Goal: Transaction & Acquisition: Purchase product/service

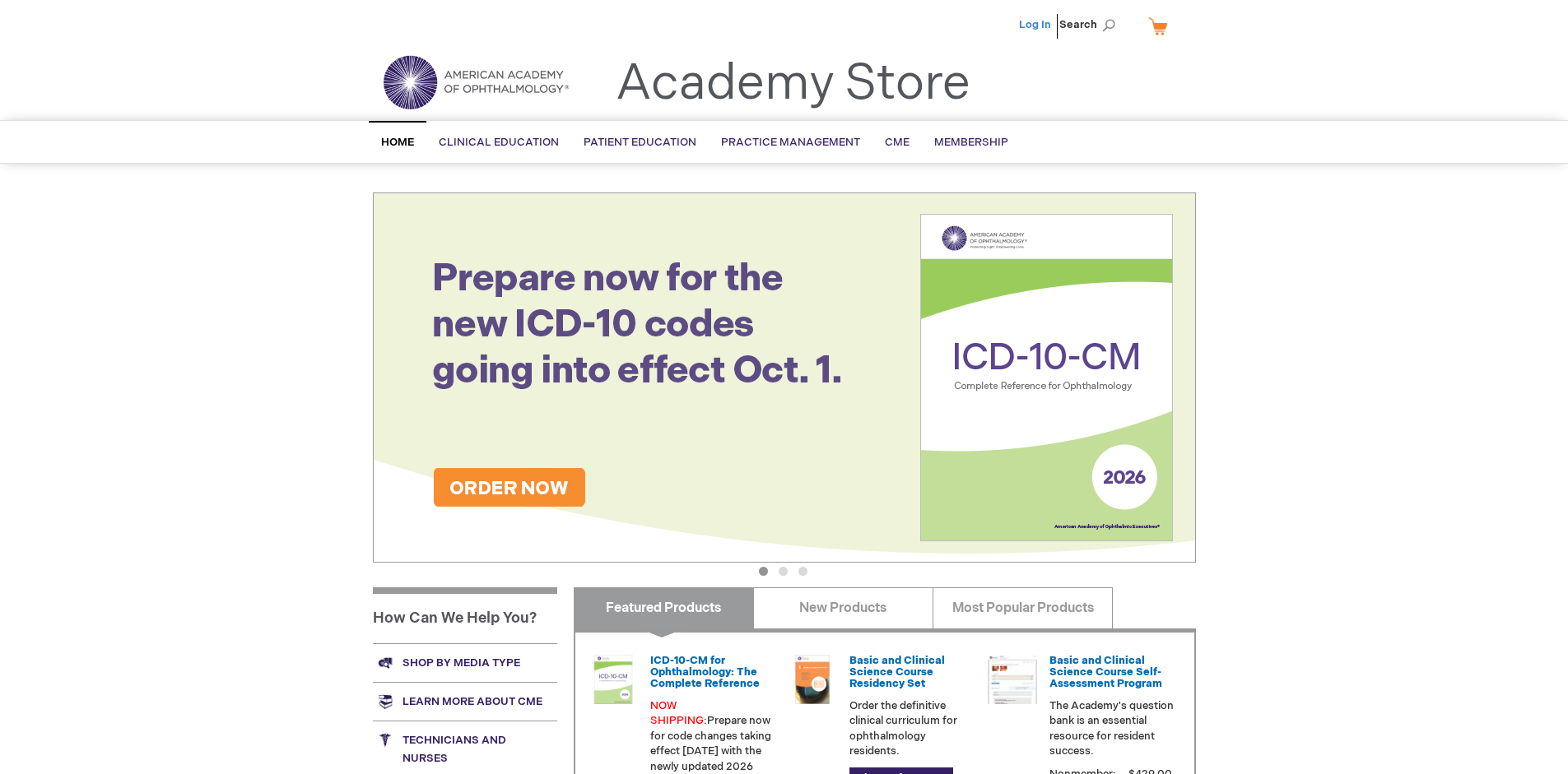
click at [1036, 25] on link "Log In" at bounding box center [1035, 25] width 32 height 14
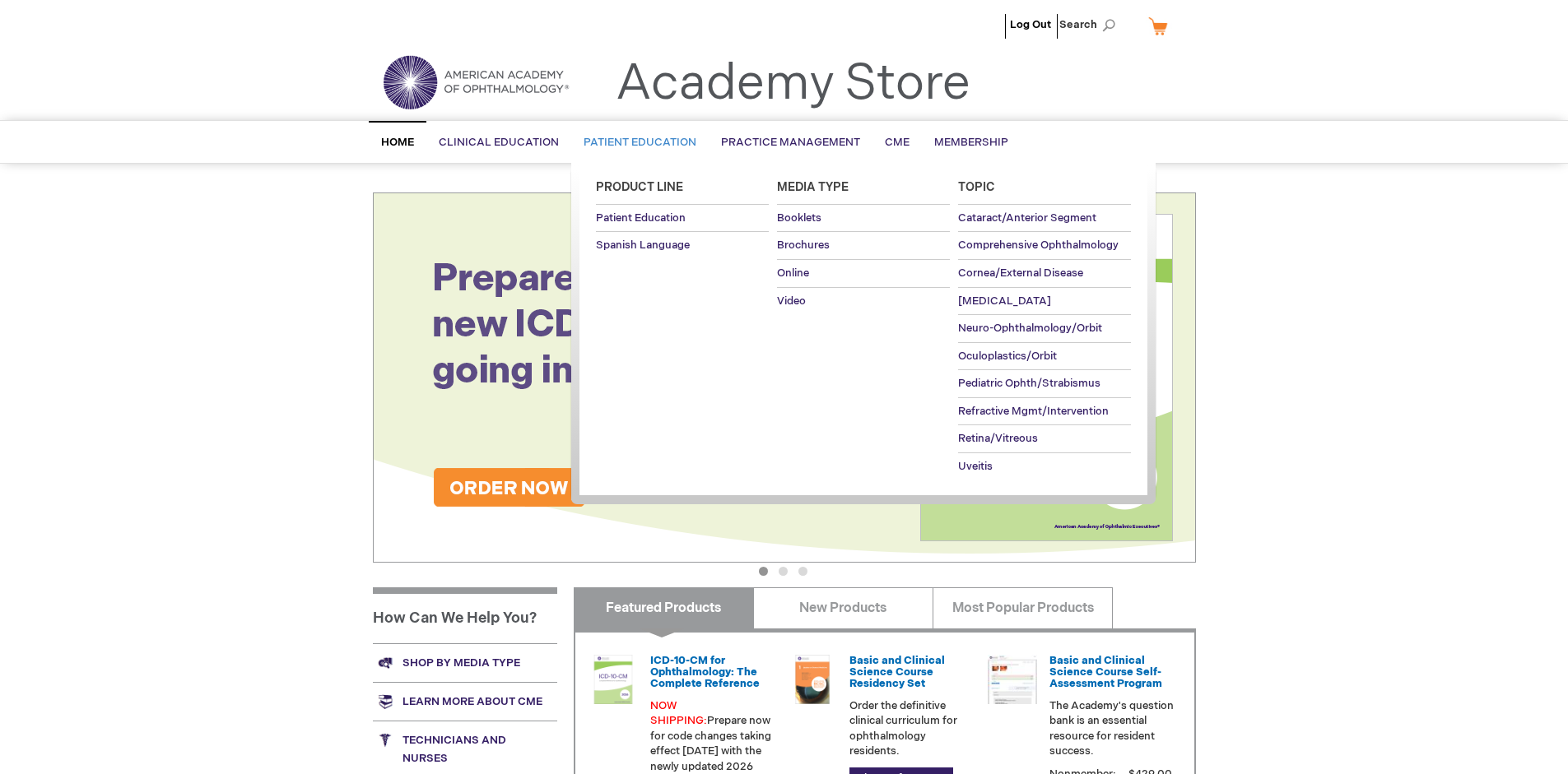
click at [635, 142] on span "Patient Education" at bounding box center [639, 142] width 113 height 14
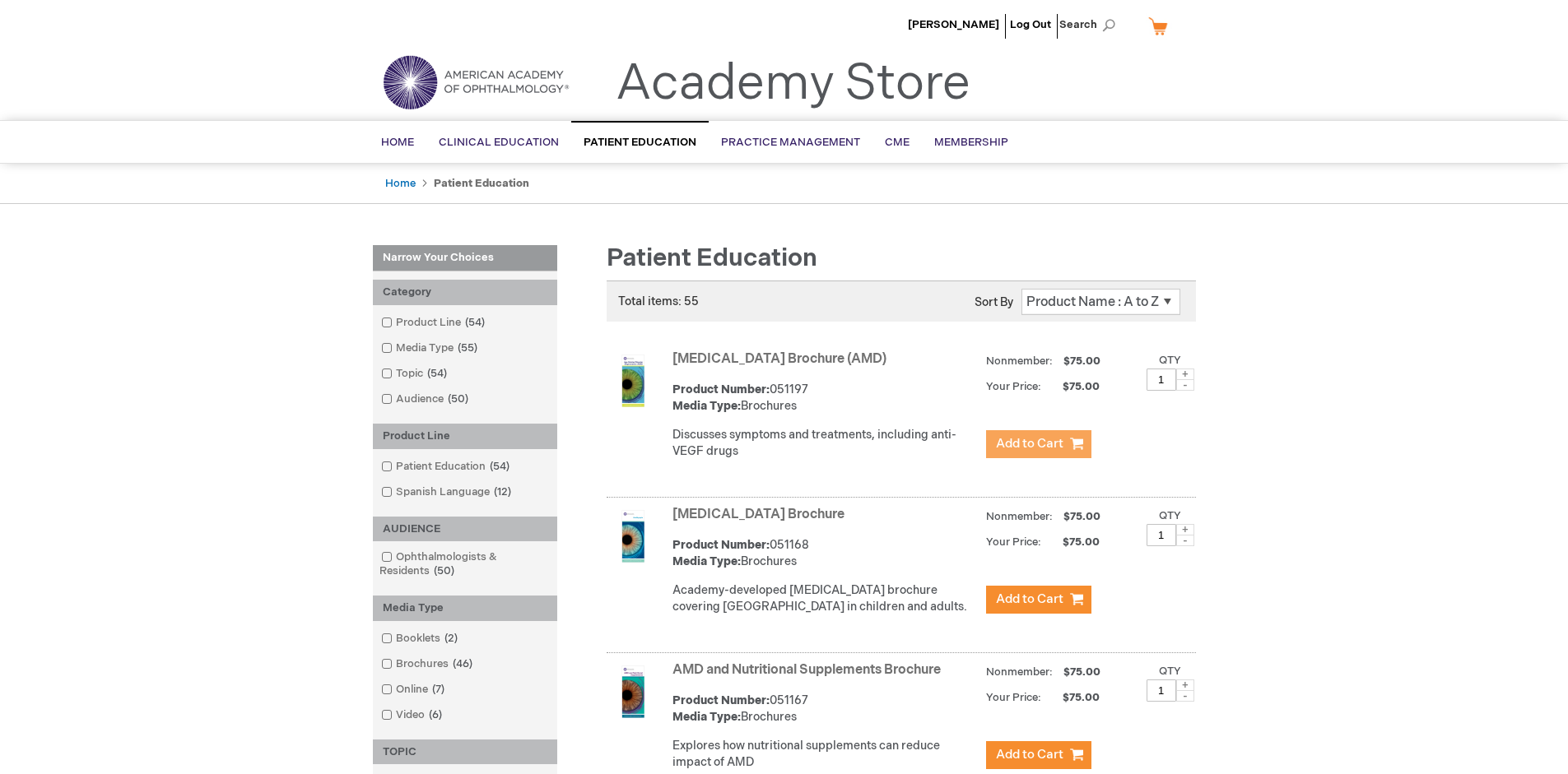
click at [1037, 444] on span "Add to Cart" at bounding box center [1030, 443] width 68 height 15
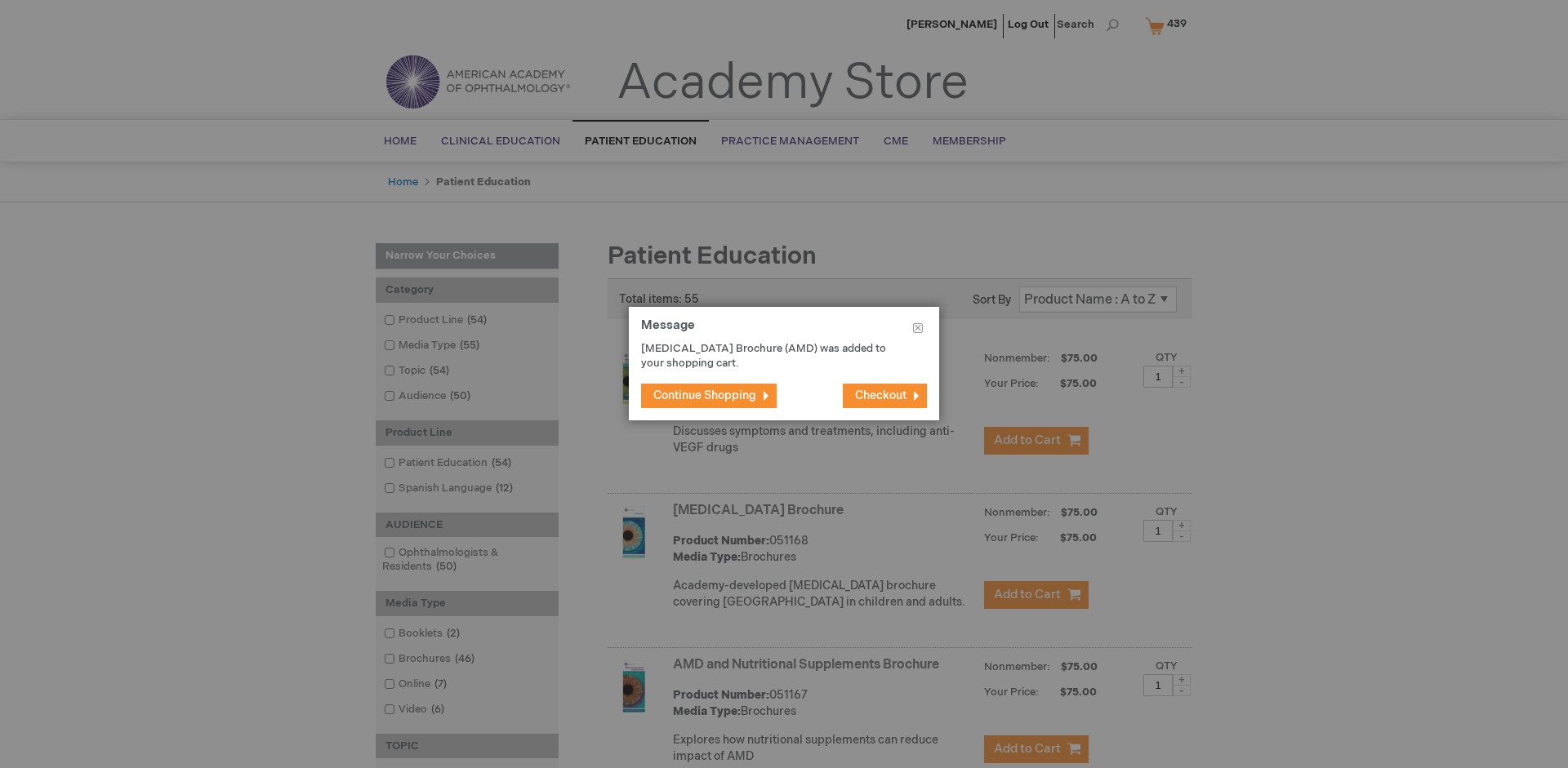
click at [705, 395] on span "Continue Shopping" at bounding box center [705, 395] width 103 height 14
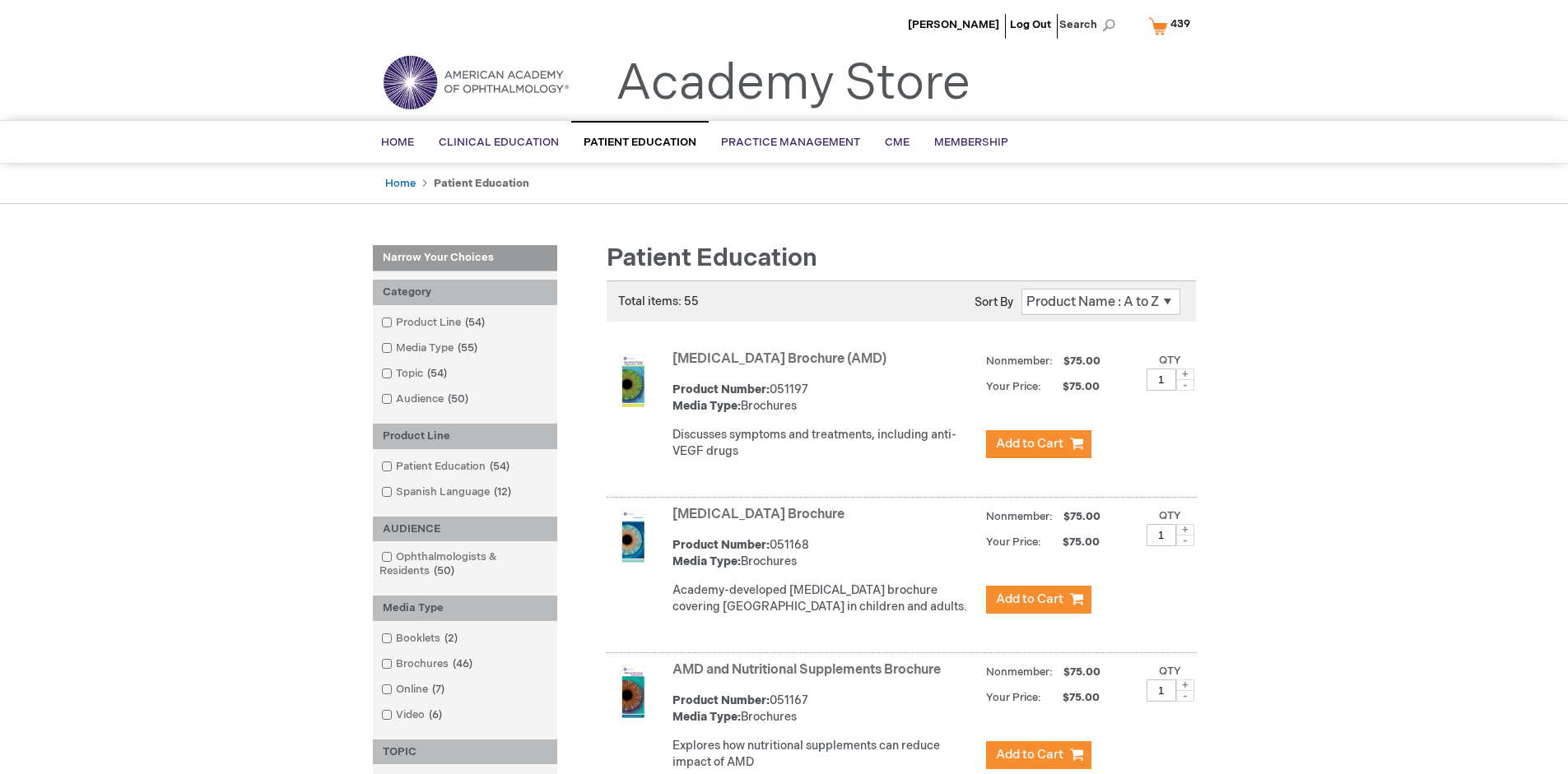
click at [810, 678] on link "AMD and Nutritional Supplements Brochure" at bounding box center [806, 670] width 268 height 15
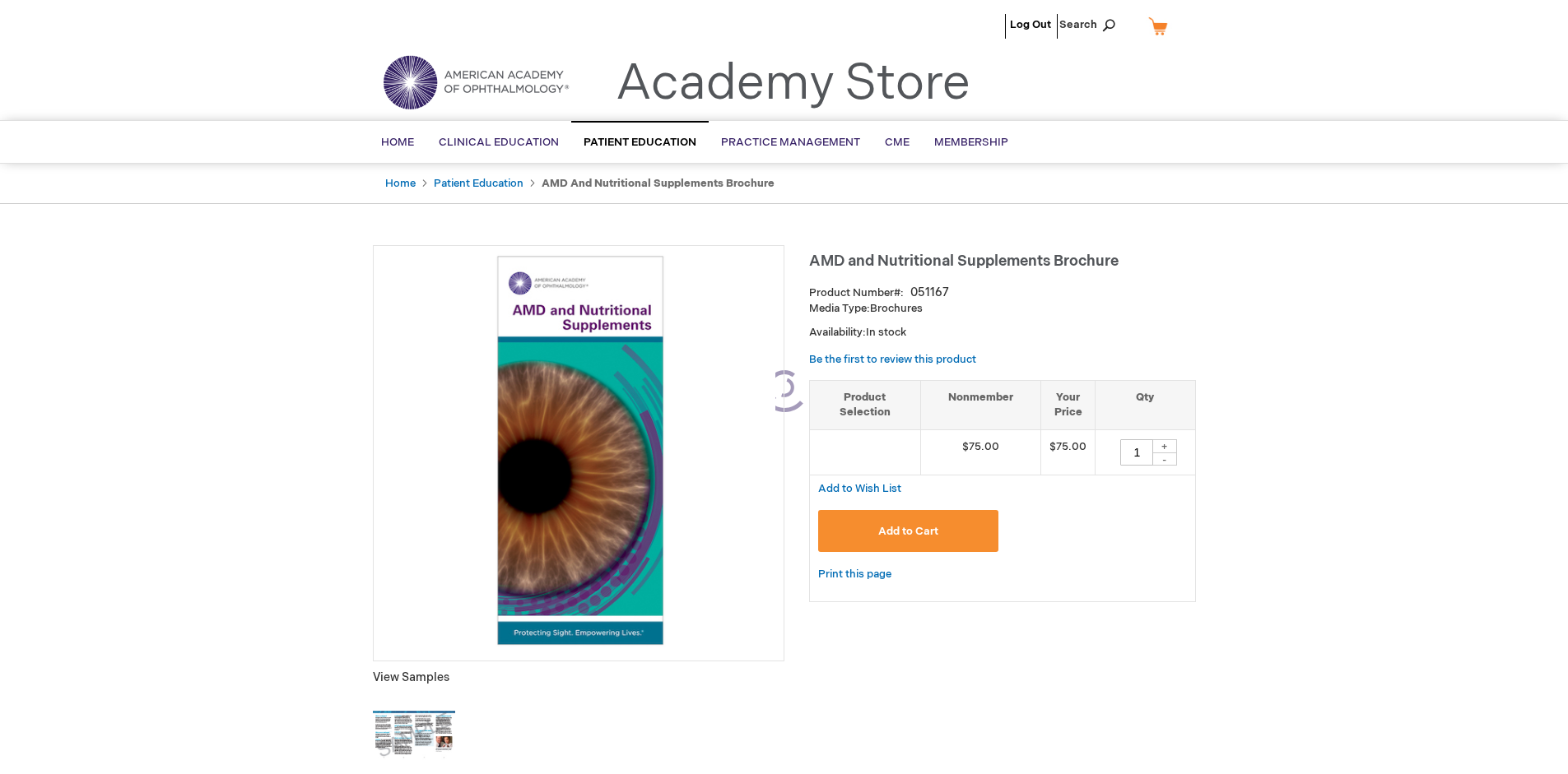
type input "1"
click at [908, 530] on span "Add to Cart" at bounding box center [908, 531] width 60 height 14
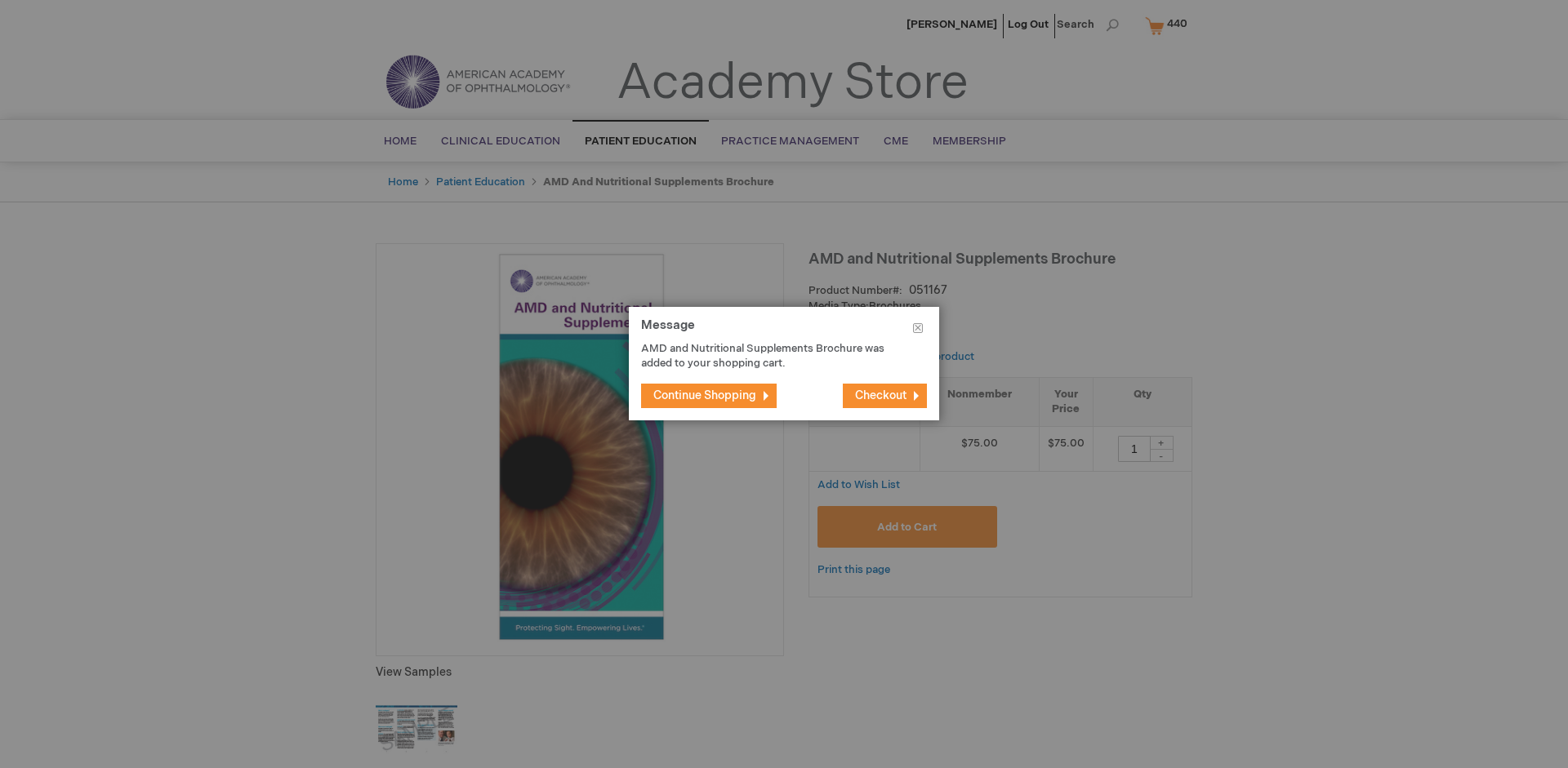
click at [705, 395] on span "Continue Shopping" at bounding box center [705, 395] width 103 height 14
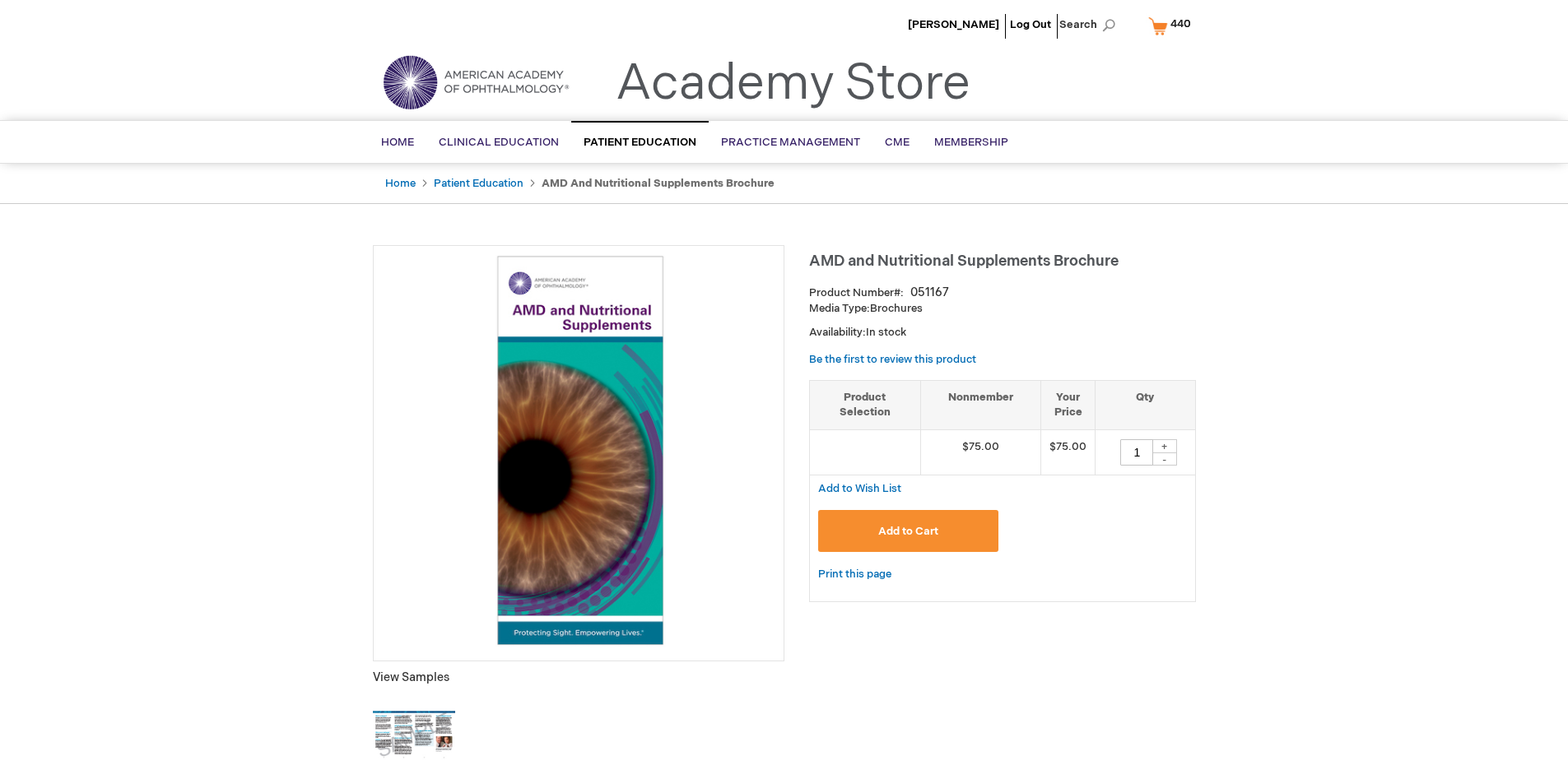
click at [1173, 25] on span "440" at bounding box center [1180, 24] width 20 height 14
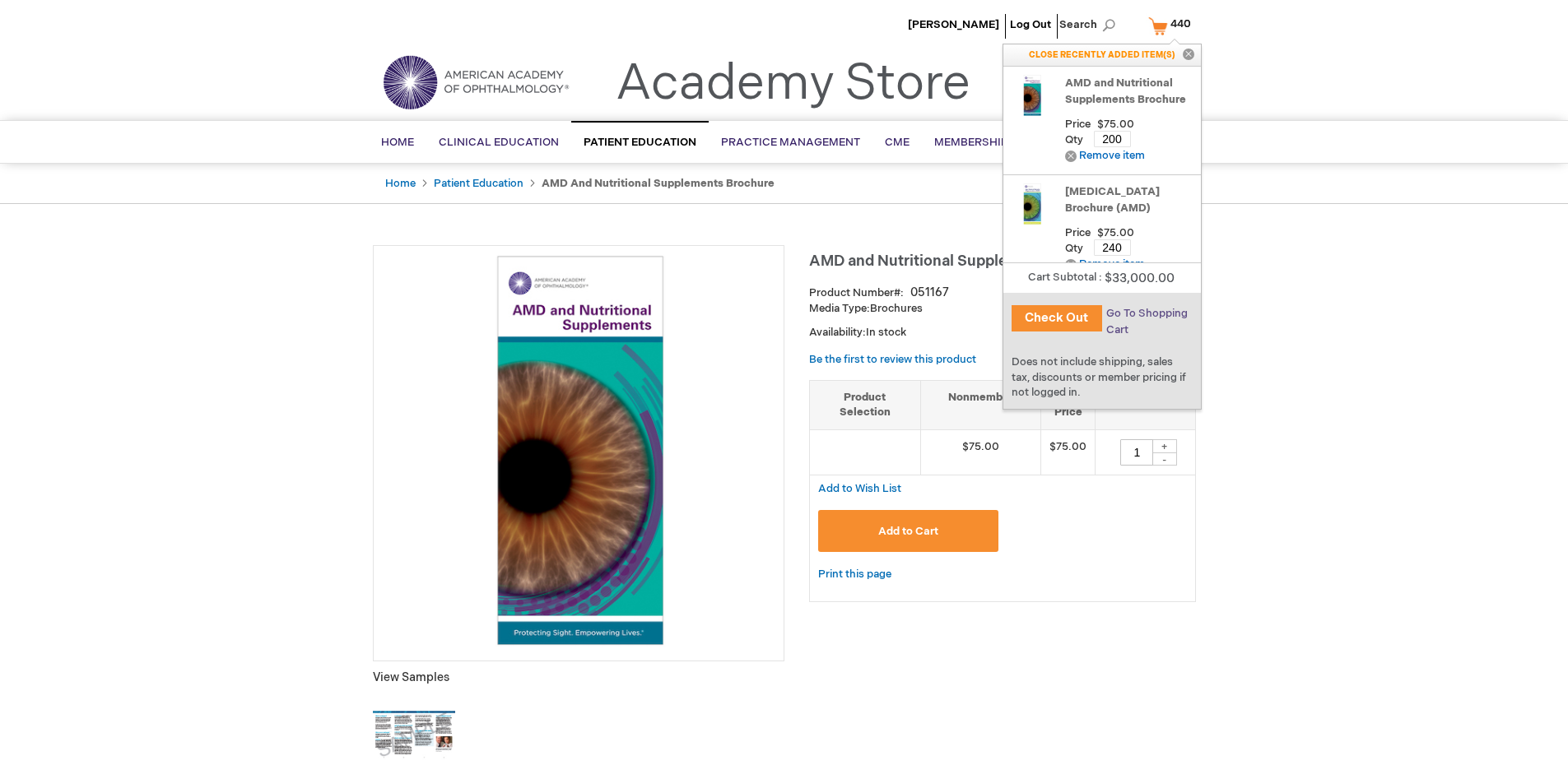
click at [1146, 314] on span "Go To Shopping Cart" at bounding box center [1147, 321] width 81 height 30
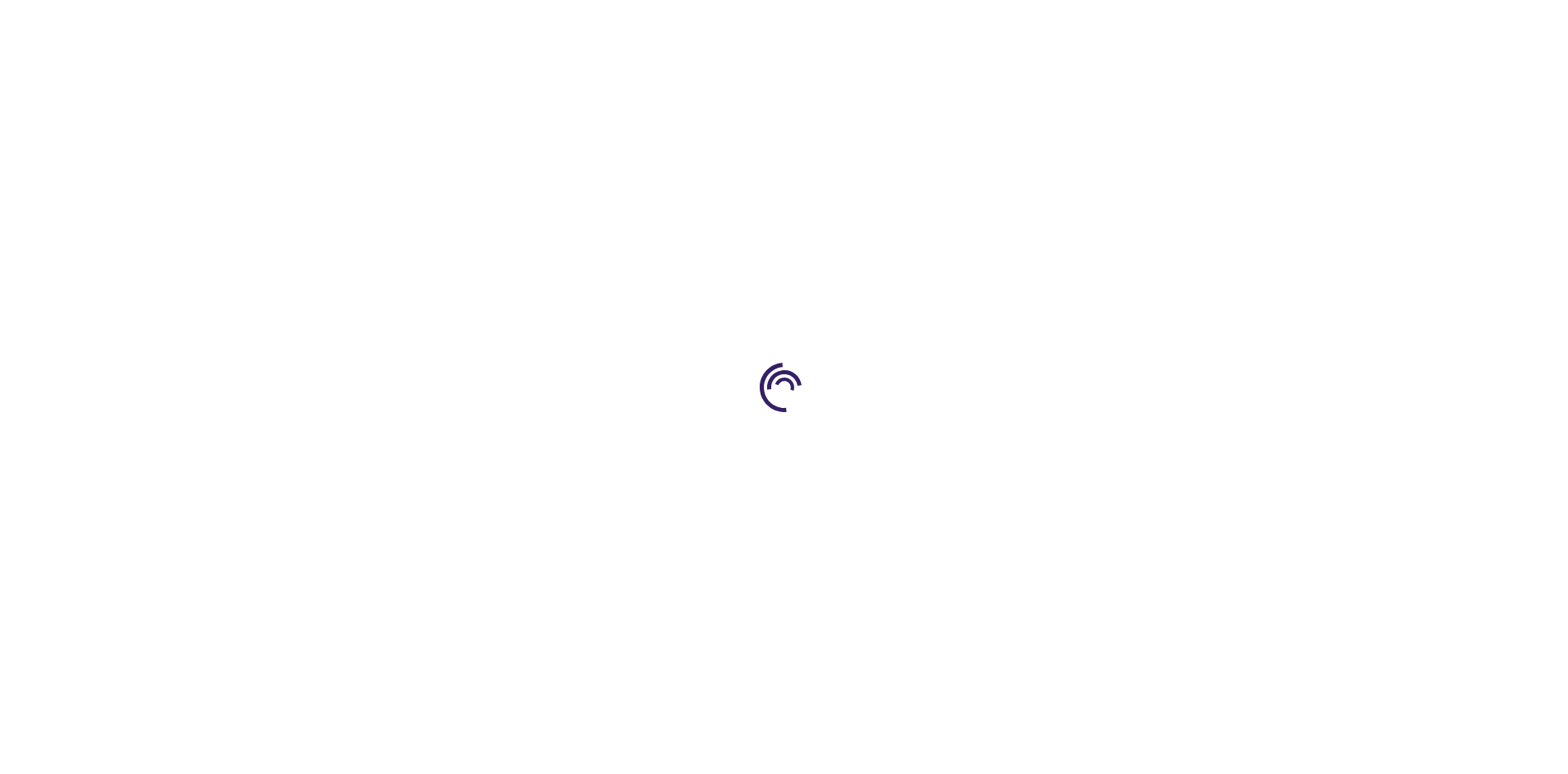
select select "US"
select select "41"
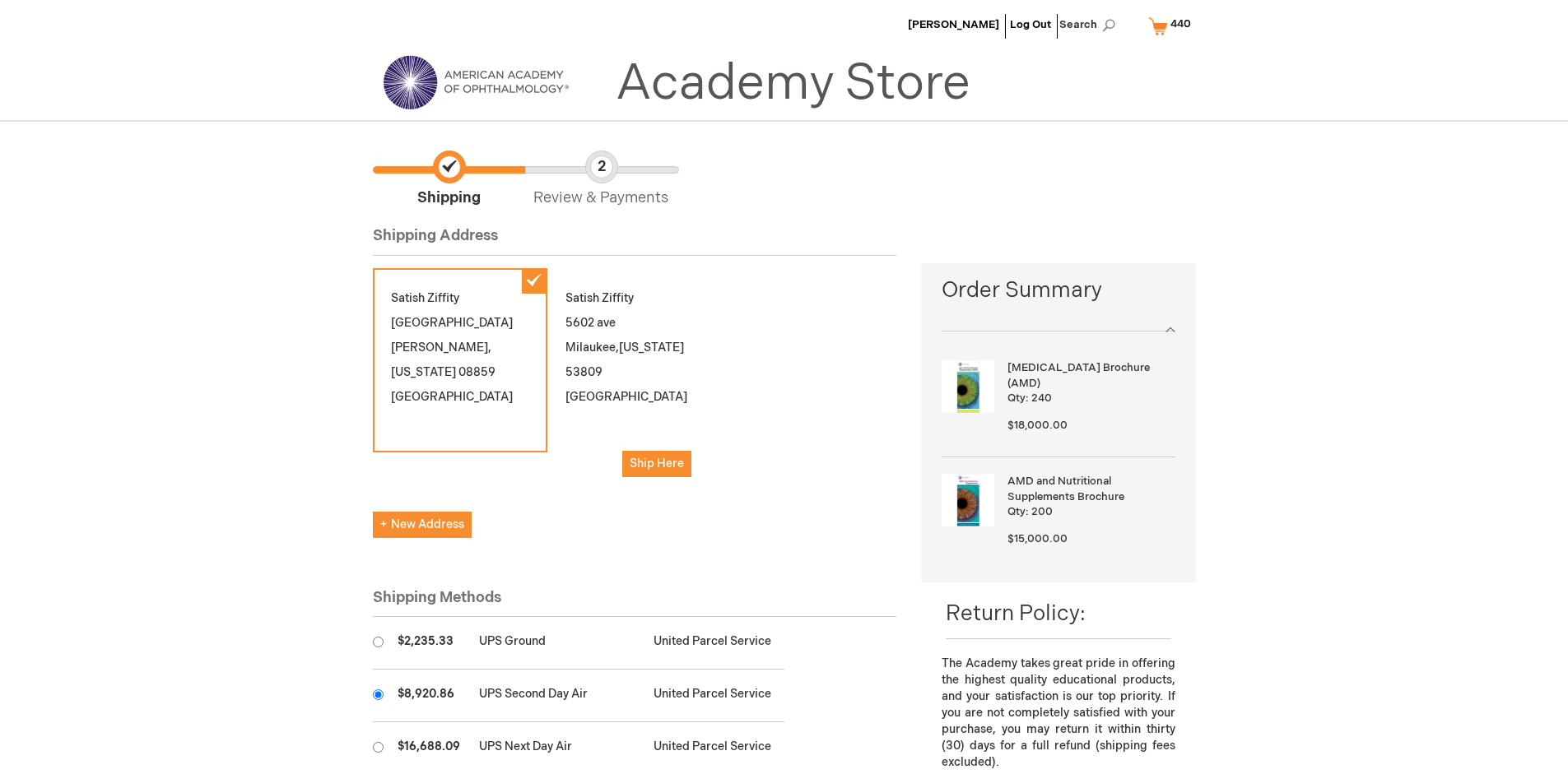
click at [377, 694] on input "radio" at bounding box center [378, 694] width 11 height 11
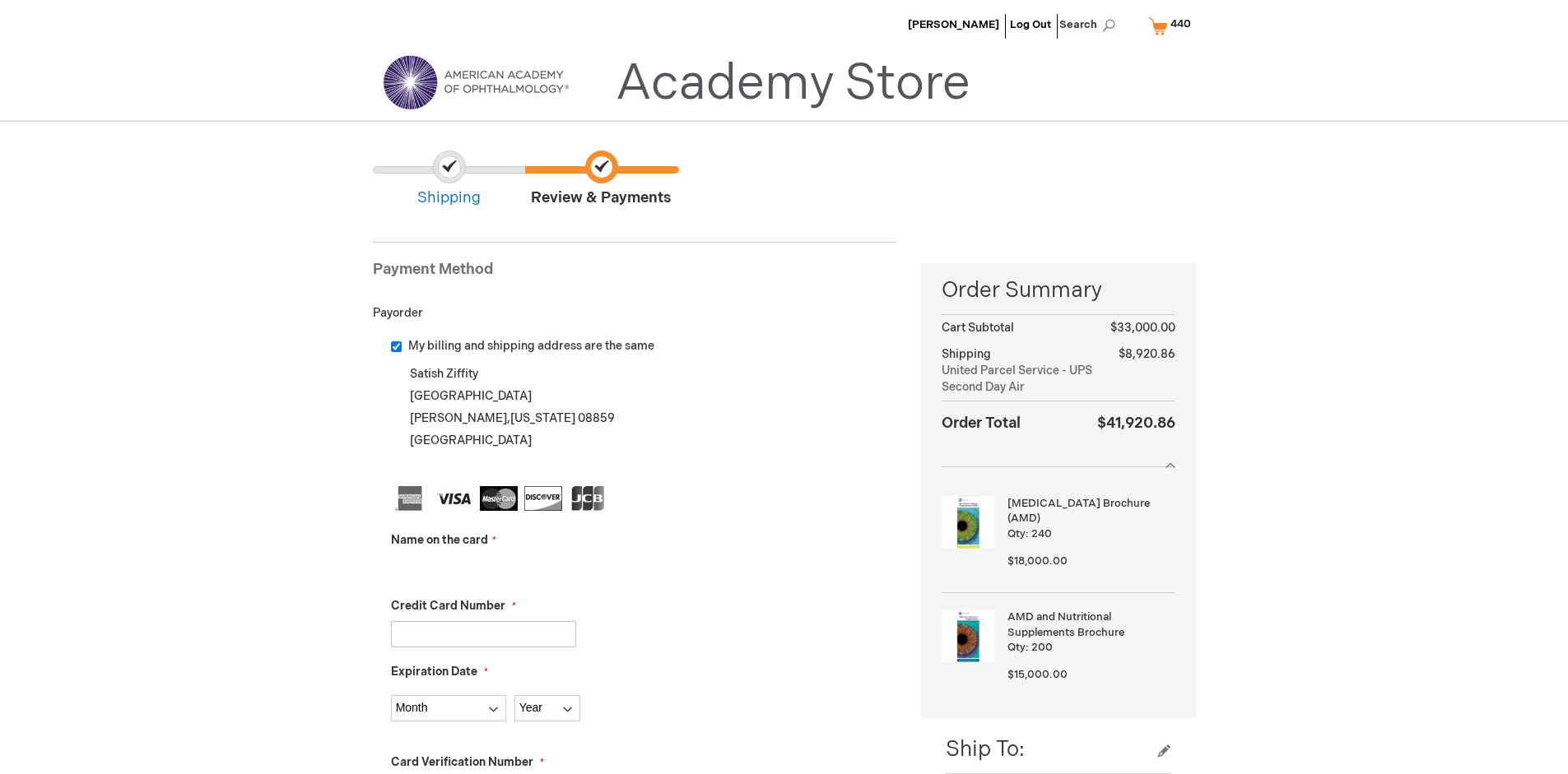
click at [483, 568] on input "Name on the card" at bounding box center [483, 568] width 185 height 26
